Goal: Go to known website: Access a specific website the user already knows

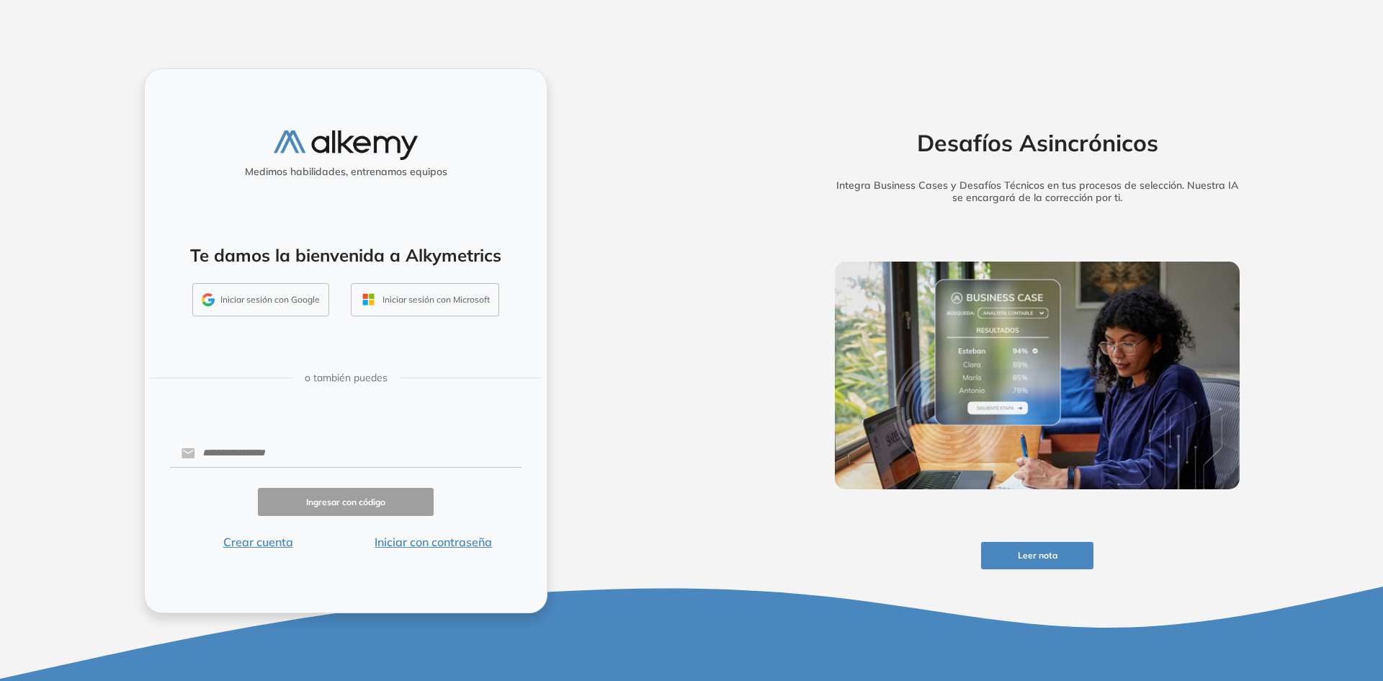
click at [266, 295] on button "Iniciar sesión con Google" at bounding box center [260, 299] width 137 height 33
click at [243, 302] on button "Iniciar sesión con Google" at bounding box center [260, 299] width 137 height 33
click at [248, 305] on button "Iniciar sesión con Google" at bounding box center [260, 299] width 137 height 33
